Goal: Find specific page/section: Find specific page/section

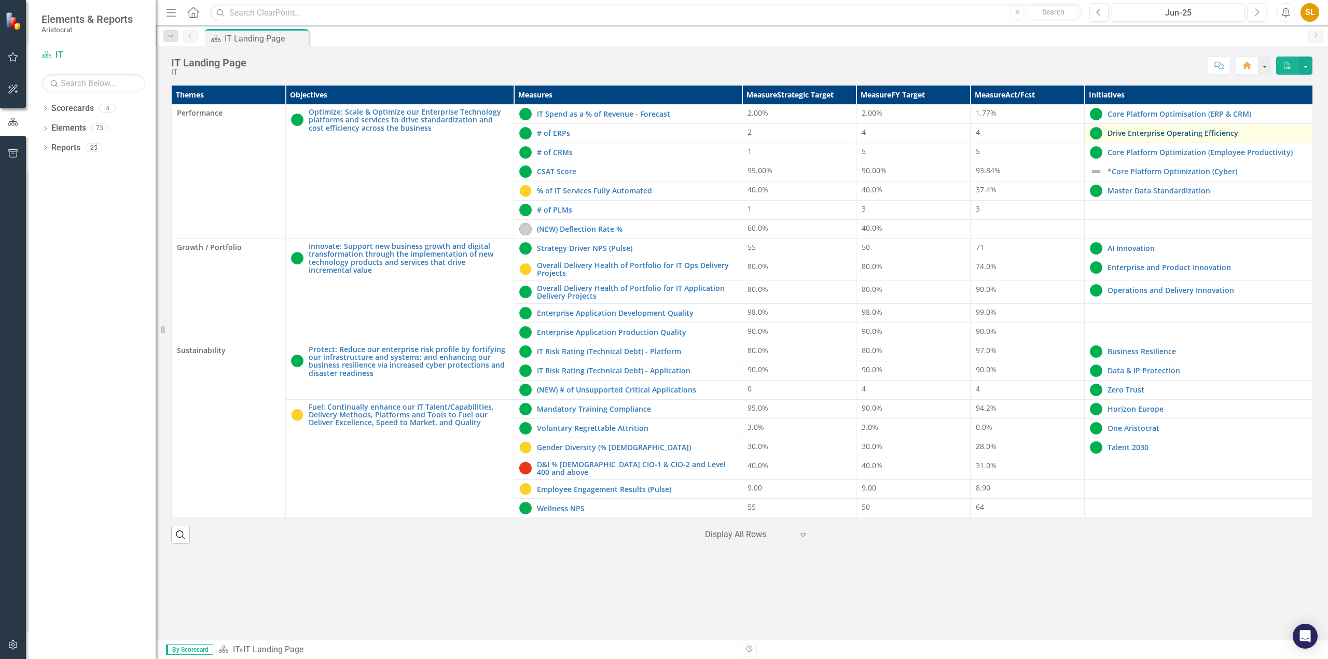
click at [1137, 134] on link "Drive Enterprise Operating Efficiency" at bounding box center [1207, 133] width 200 height 8
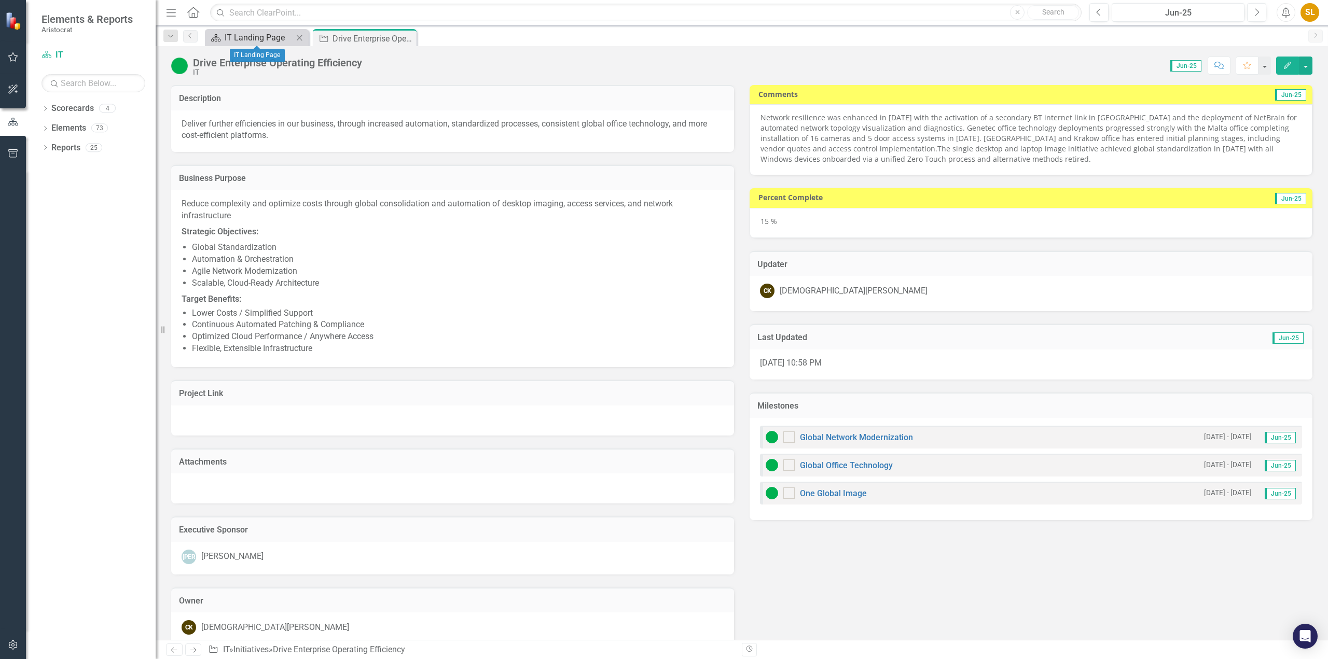
click at [265, 40] on div "IT Landing Page" at bounding box center [259, 37] width 68 height 13
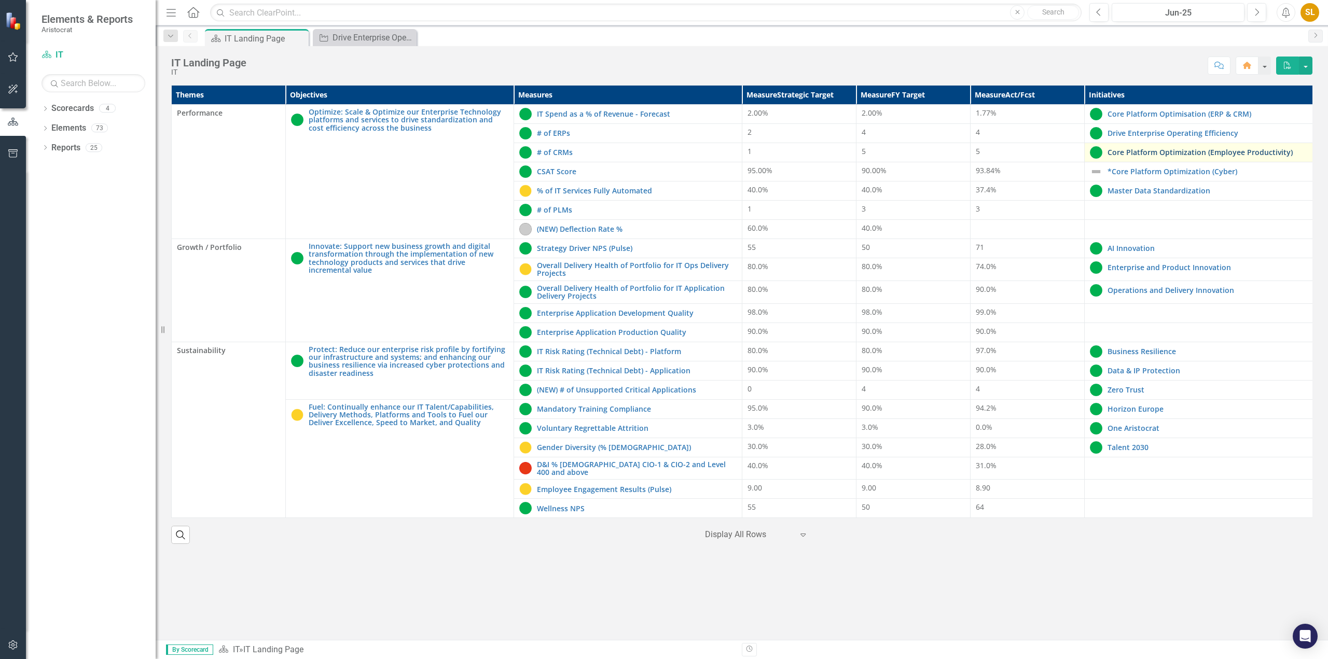
click at [1189, 155] on link "Core Platform Optimization (Employee Productivity)" at bounding box center [1207, 152] width 200 height 8
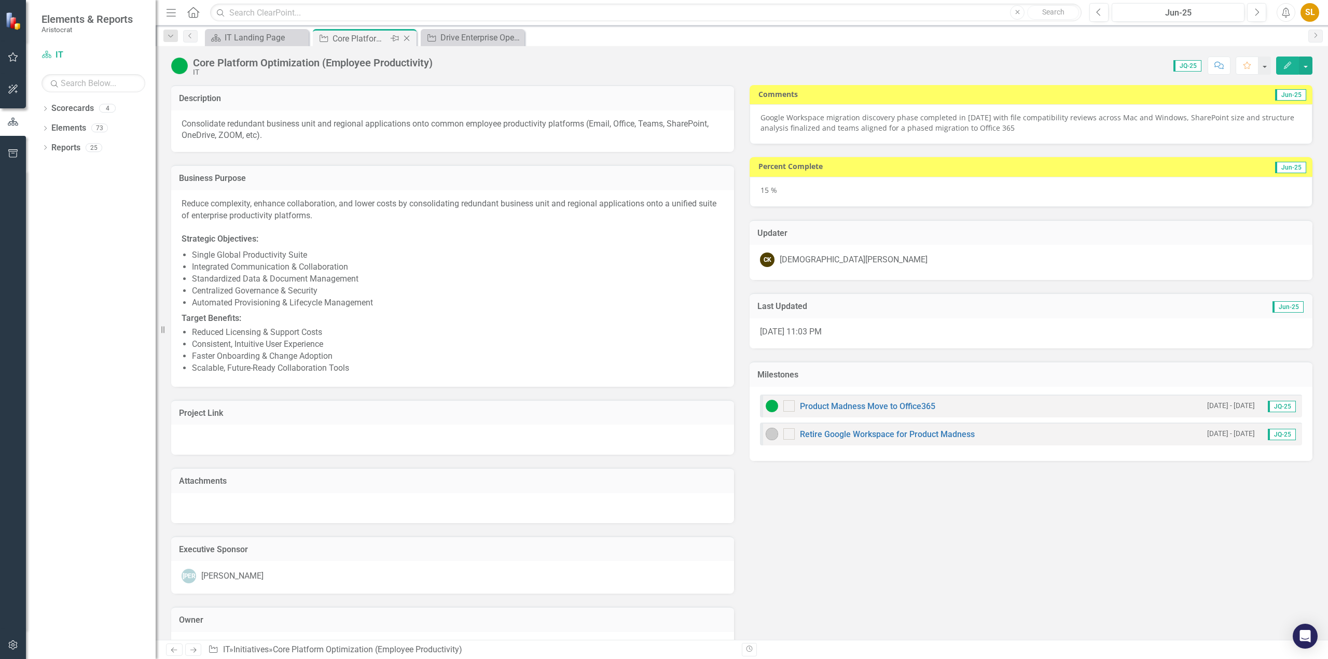
click at [407, 38] on icon at bounding box center [407, 39] width 6 height 6
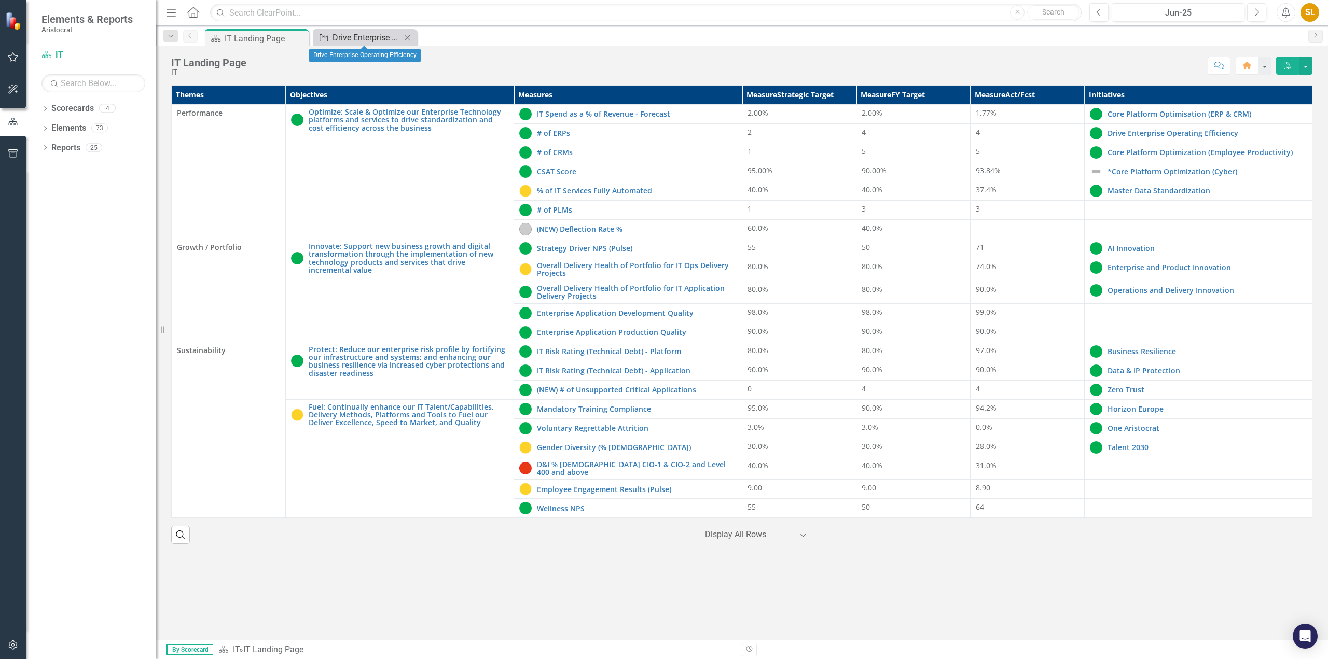
click at [348, 36] on div "Drive Enterprise Operating Efficiency" at bounding box center [366, 37] width 68 height 13
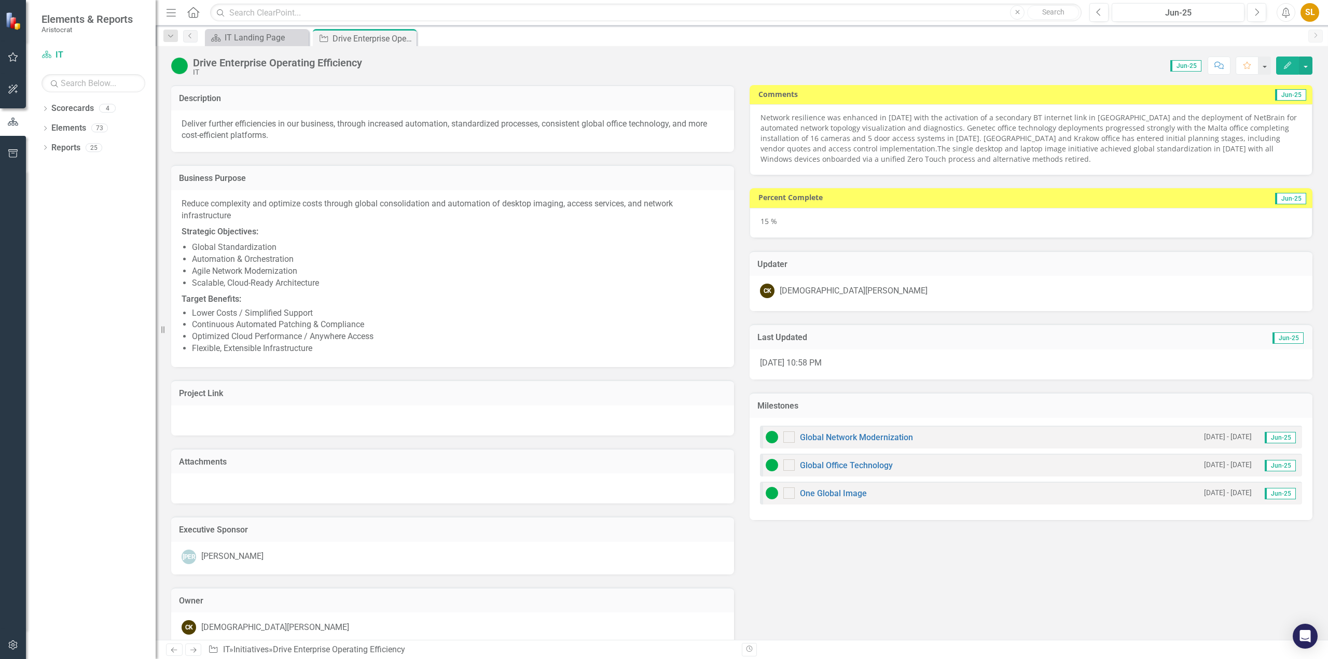
click at [405, 241] on div "Reduce complexity and optimize costs through global consolidation and automatio…" at bounding box center [453, 276] width 542 height 157
